Goal: Contribute content

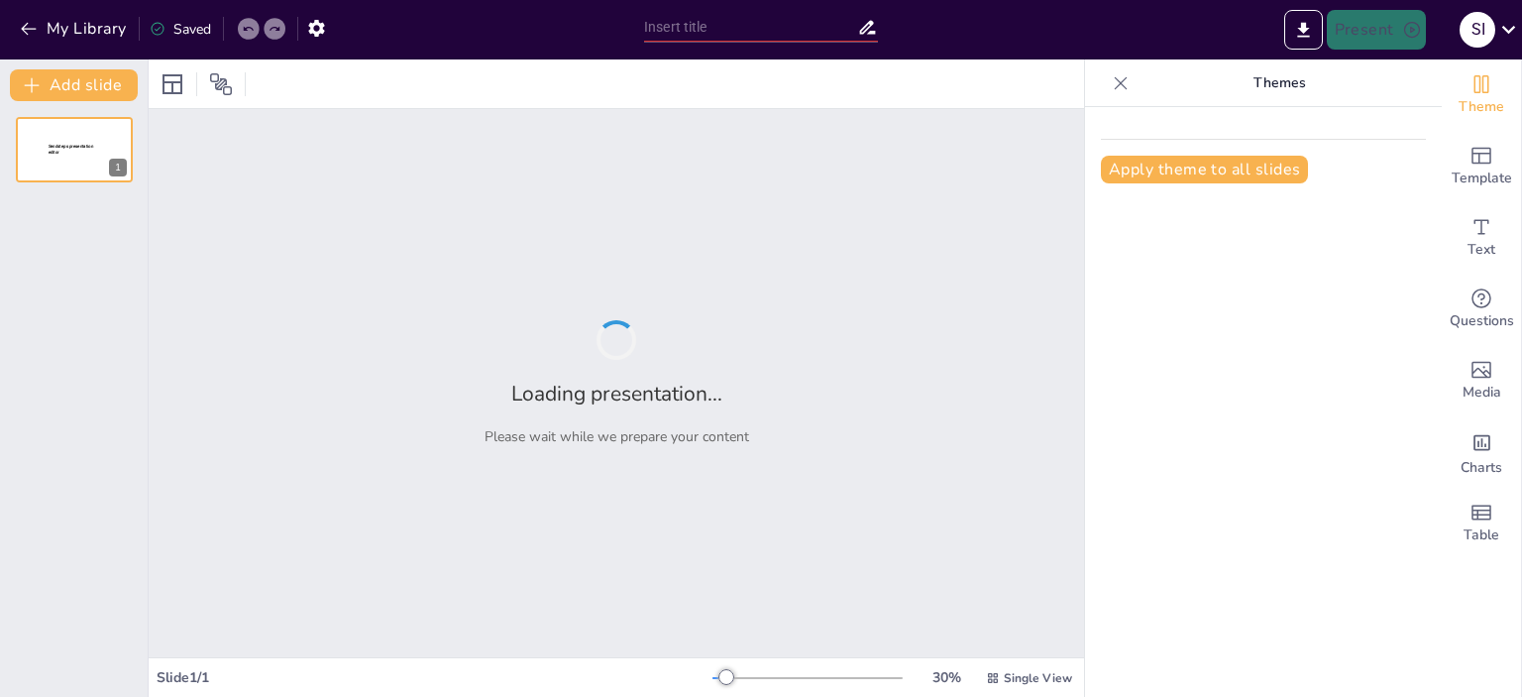
type input "Симптоматика заболеваний органов мошонки и полового члена: диагностика и лечение"
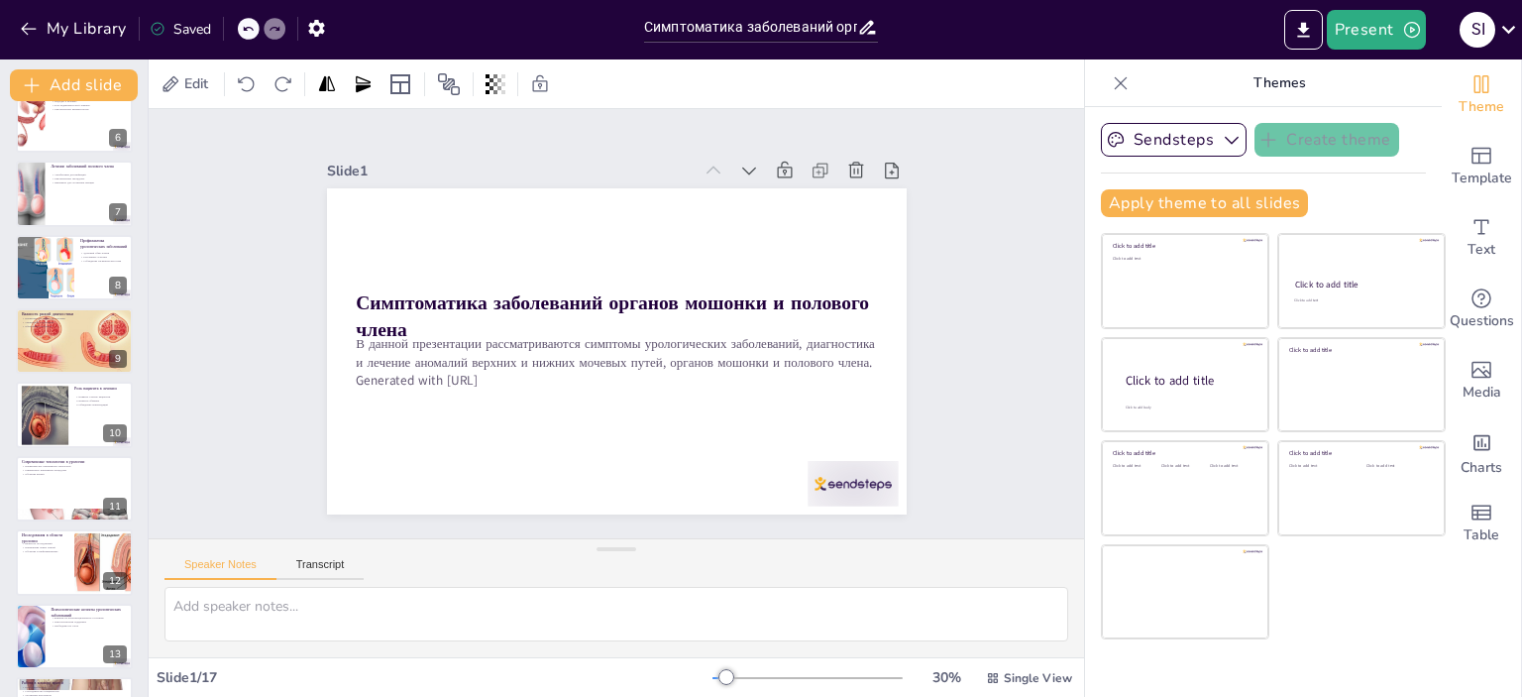
scroll to position [681, 0]
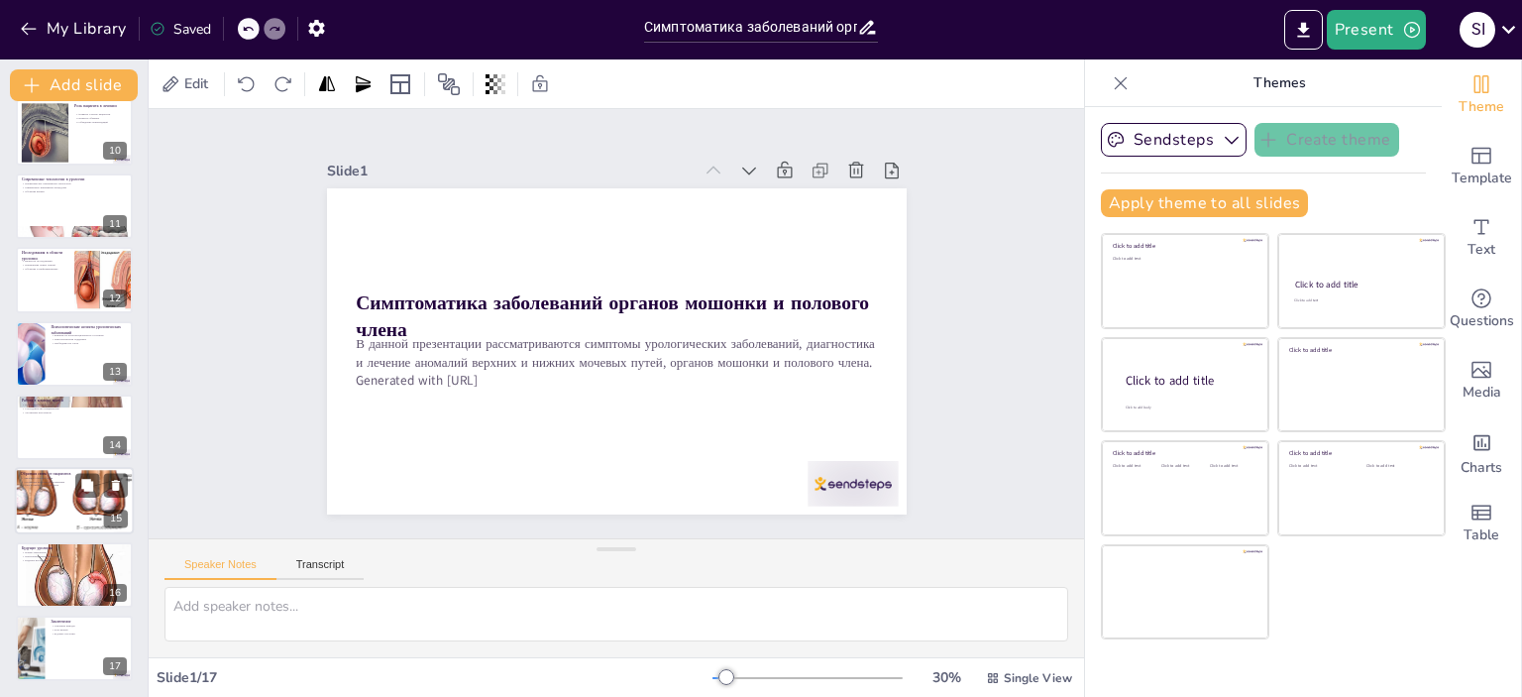
click at [67, 497] on div at bounding box center [74, 501] width 223 height 67
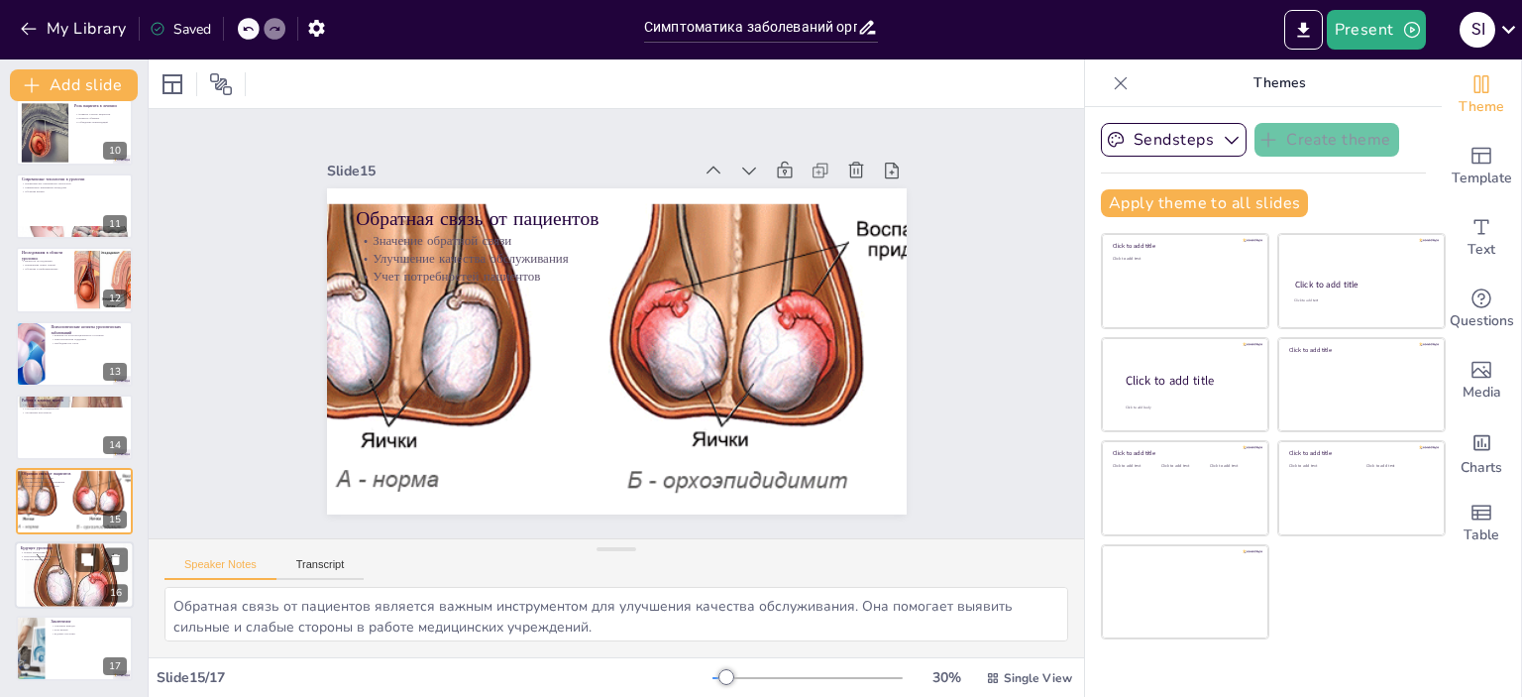
click at [61, 578] on div at bounding box center [74, 574] width 119 height 83
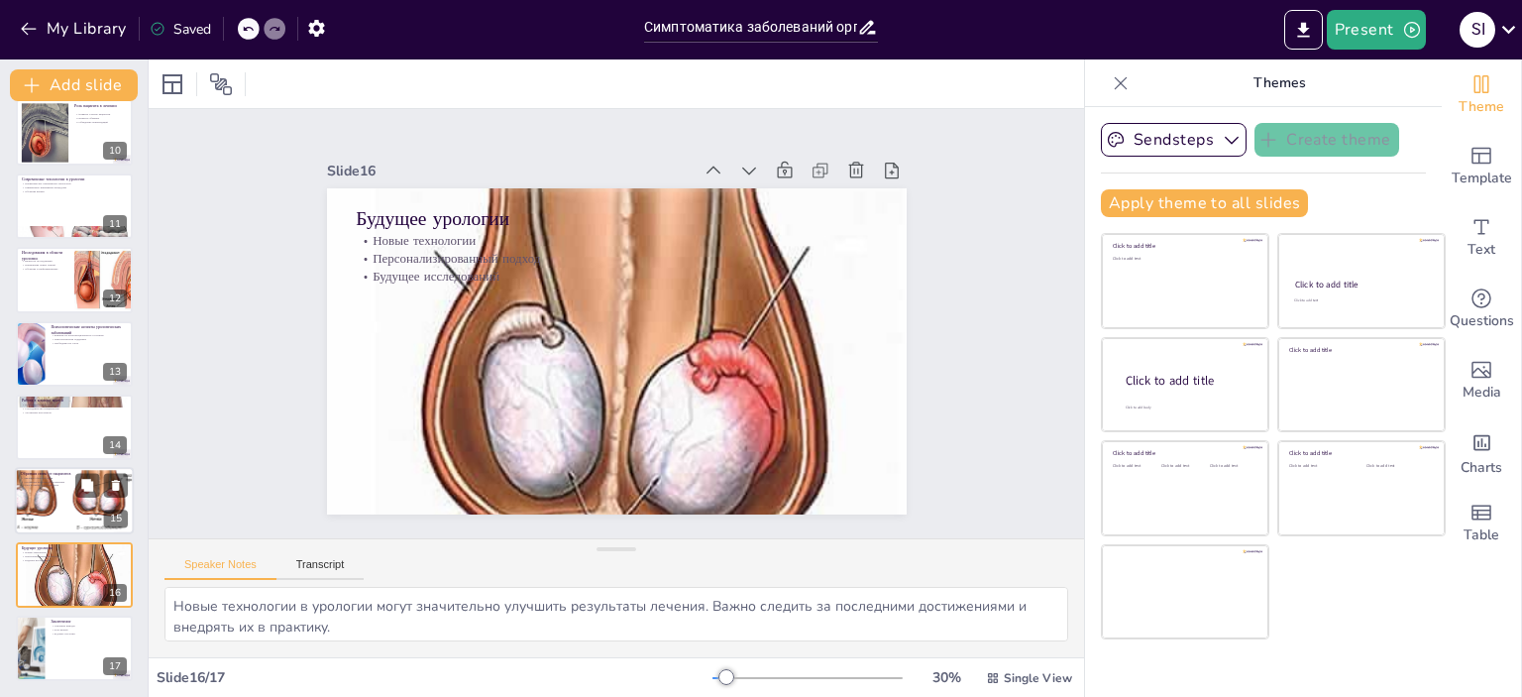
click at [62, 512] on div at bounding box center [74, 501] width 223 height 67
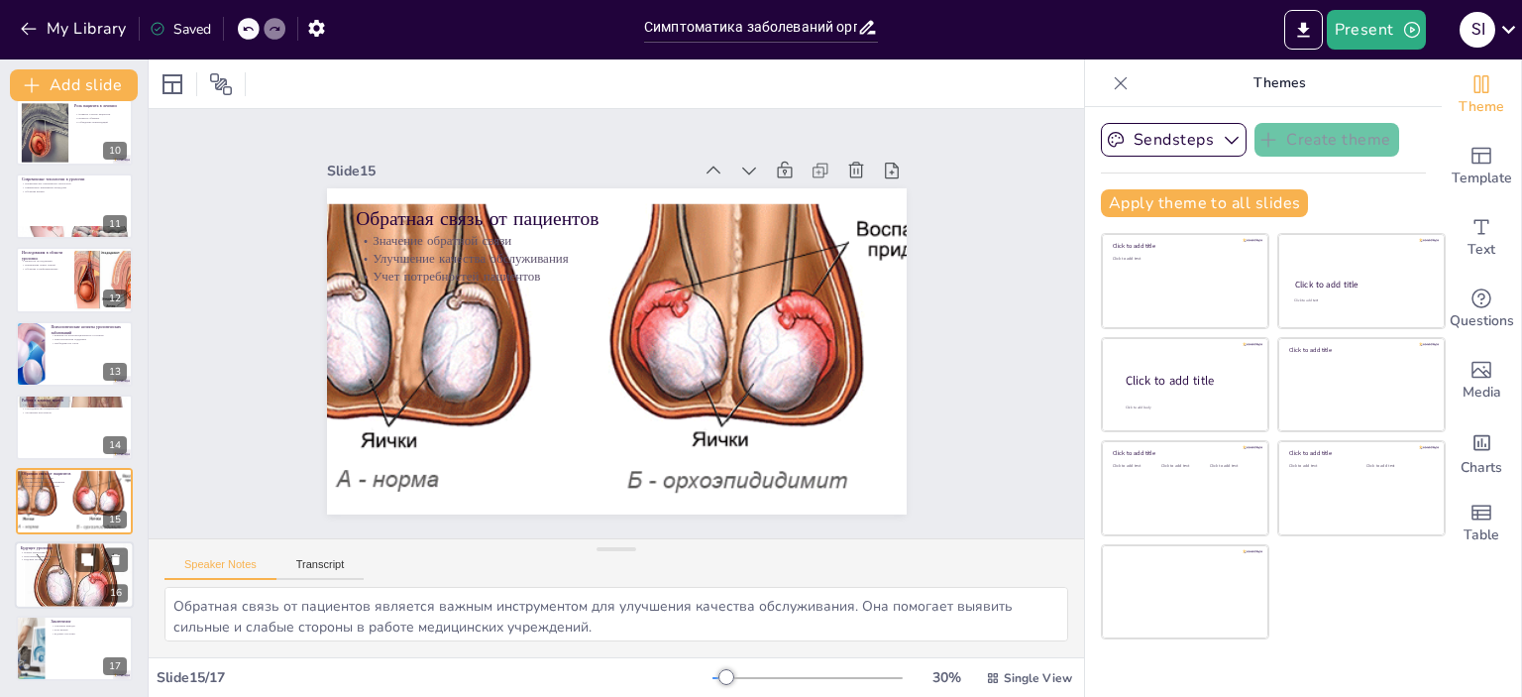
click at [61, 562] on div at bounding box center [74, 574] width 119 height 83
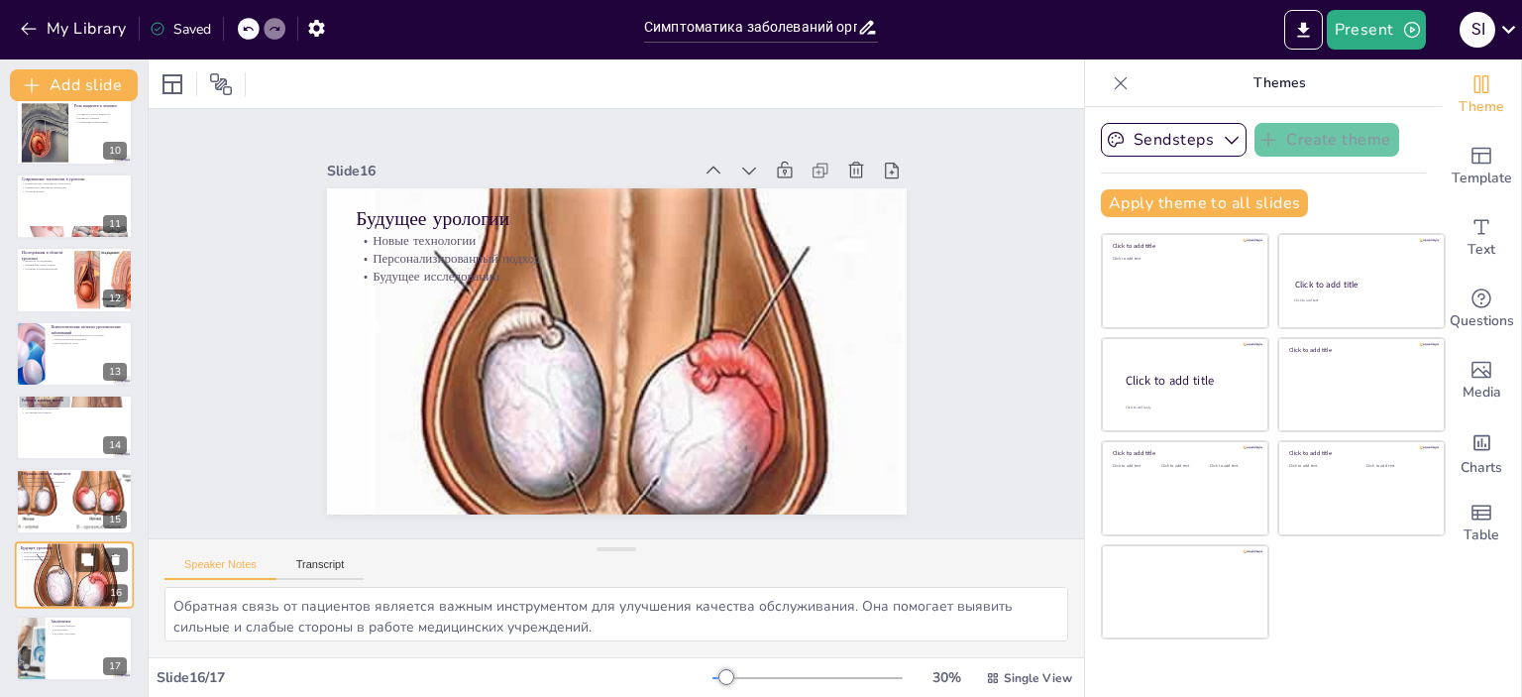
type textarea "Новые технологии в урологии могут значительно улучшить результаты лечения. Важн…"
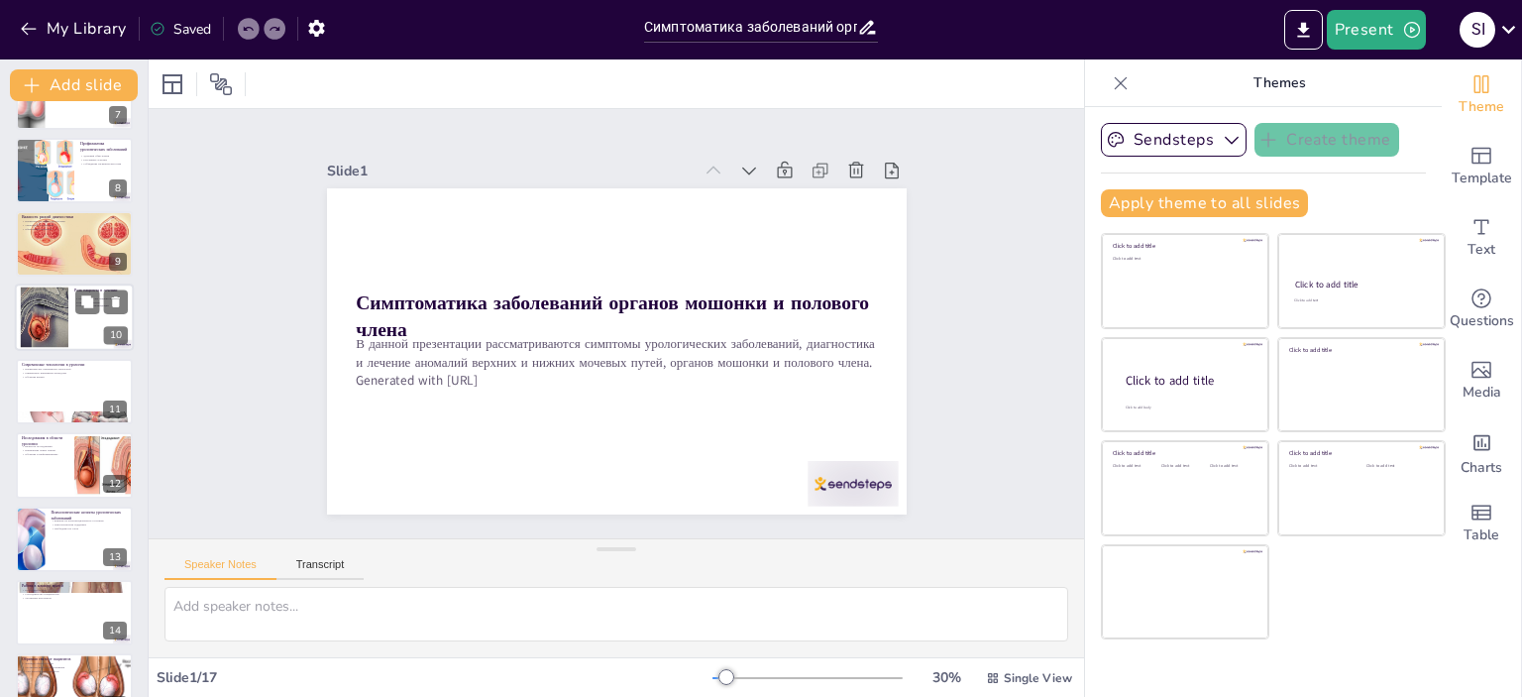
scroll to position [681, 0]
